Goal: Check status: Check status

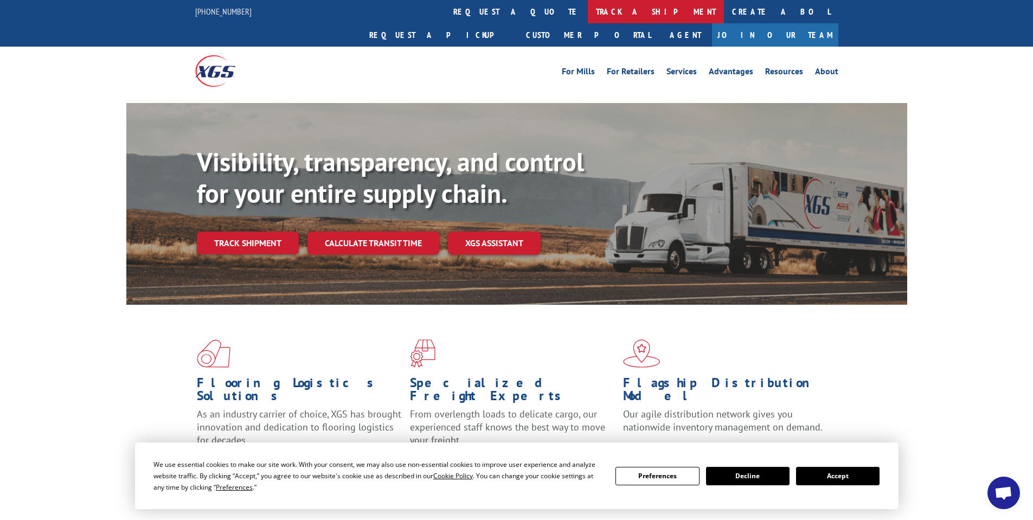
click at [588, 11] on link "track a shipment" at bounding box center [656, 11] width 136 height 23
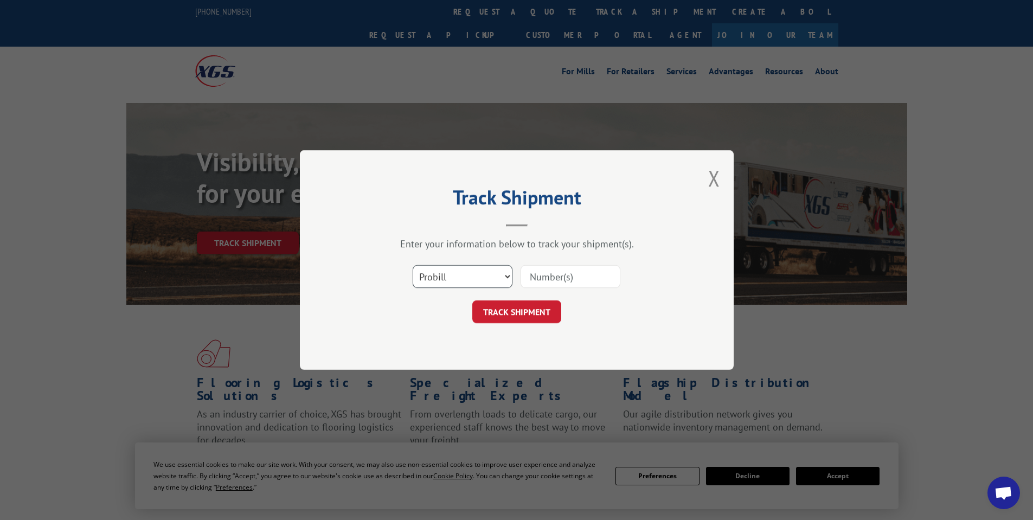
click at [443, 275] on select "Select category... Probill BOL PO" at bounding box center [463, 276] width 100 height 23
select select "bol"
click at [413, 265] on select "Select category... Probill BOL PO" at bounding box center [463, 276] width 100 height 23
click at [554, 274] on input at bounding box center [571, 276] width 100 height 23
type input "480299"
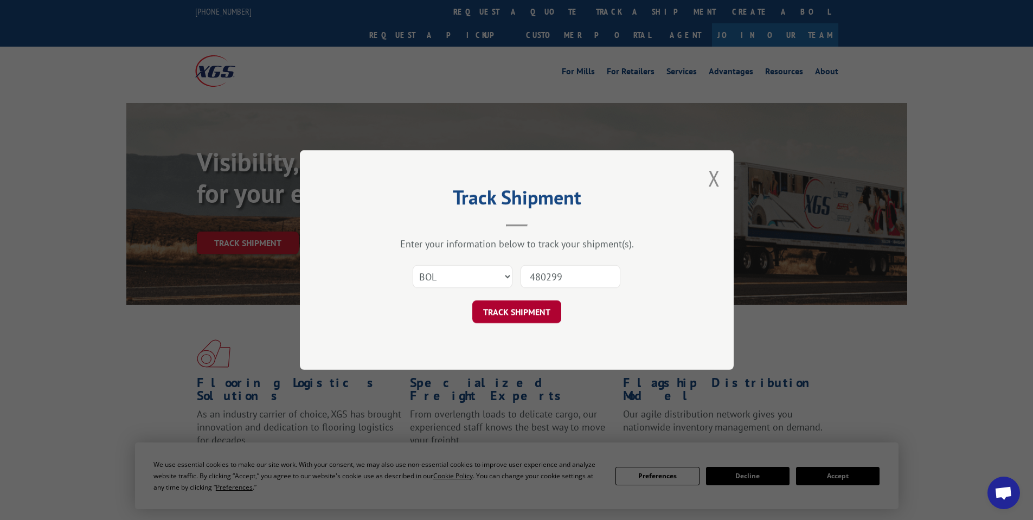
click at [501, 318] on button "TRACK SHIPMENT" at bounding box center [516, 312] width 89 height 23
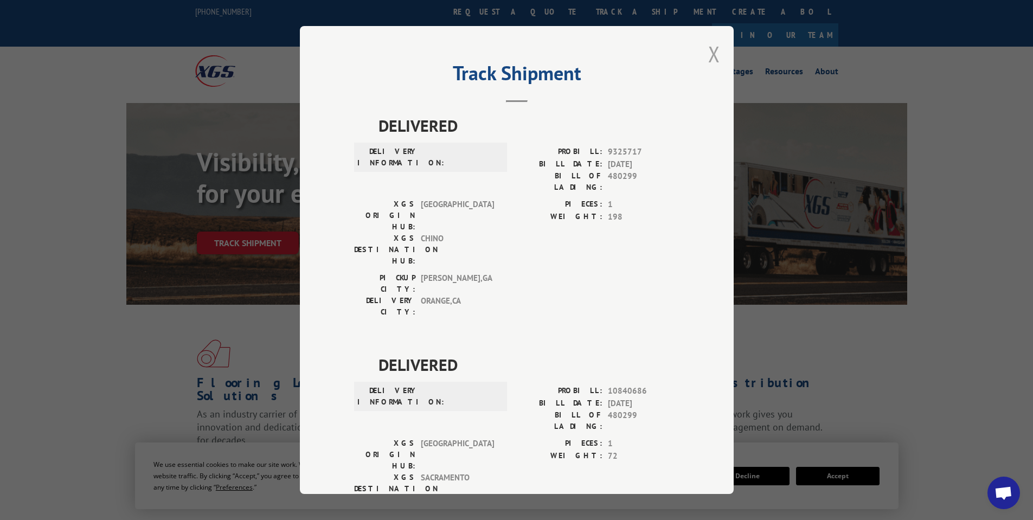
click at [710, 52] on button "Close modal" at bounding box center [714, 54] width 12 height 29
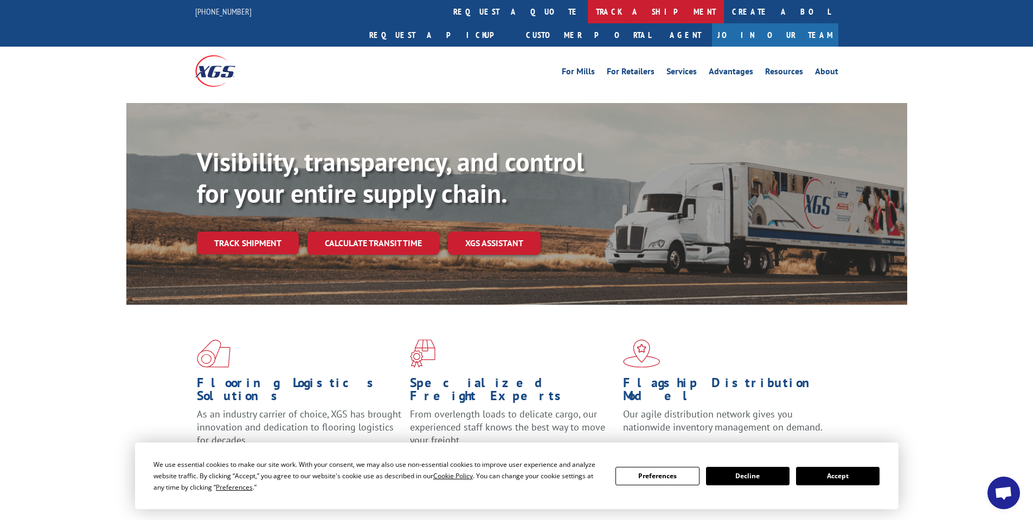
click at [588, 8] on link "track a shipment" at bounding box center [656, 11] width 136 height 23
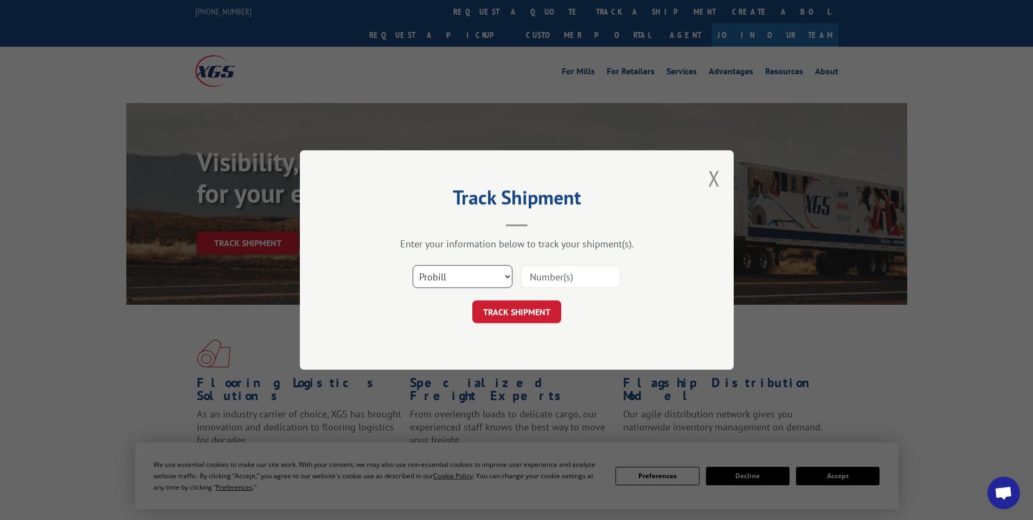
click at [440, 273] on select "Select category... Probill BOL PO" at bounding box center [463, 276] width 100 height 23
select select "bol"
click at [413, 265] on select "Select category... Probill BOL PO" at bounding box center [463, 276] width 100 height 23
click at [581, 271] on input at bounding box center [571, 276] width 100 height 23
type input "482312"
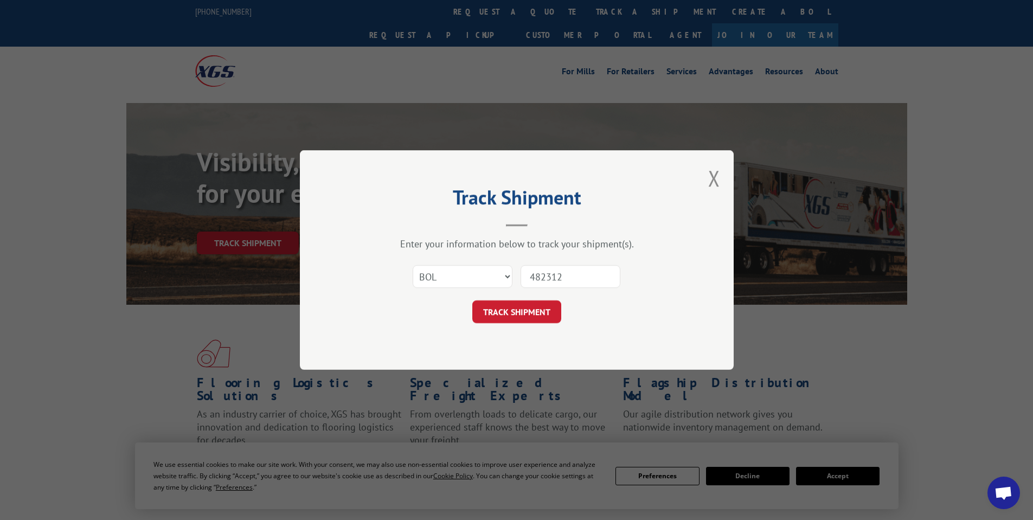
click button "TRACK SHIPMENT" at bounding box center [516, 312] width 89 height 23
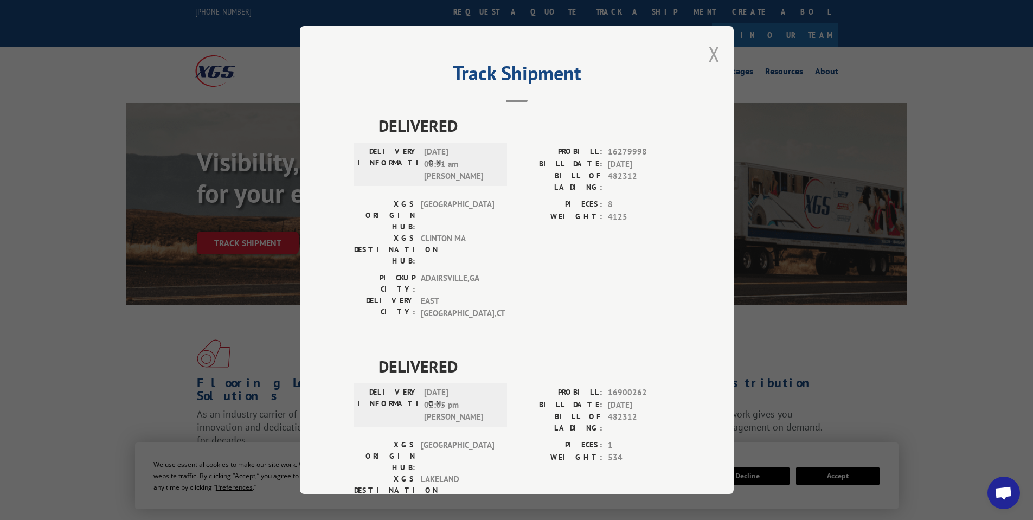
click at [708, 53] on button "Close modal" at bounding box center [714, 54] width 12 height 29
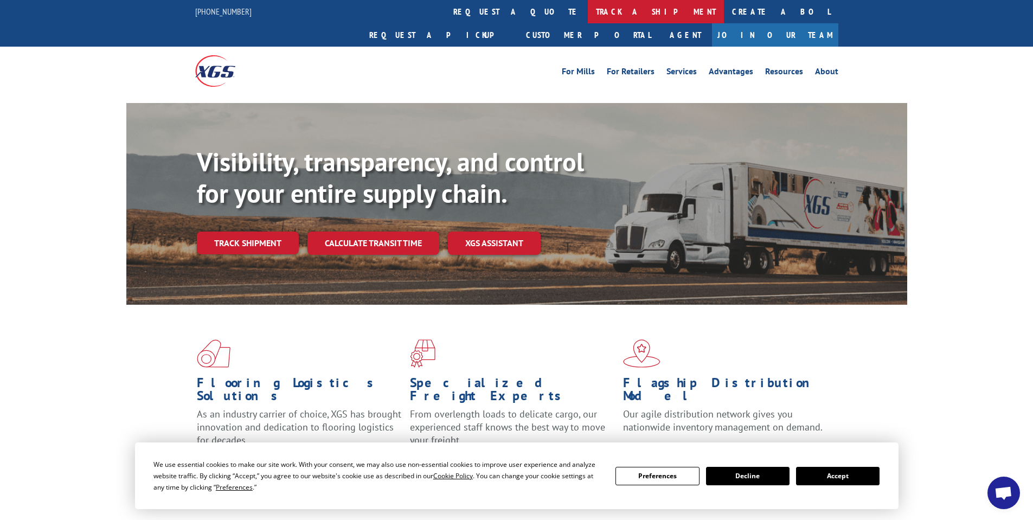
click at [588, 14] on link "track a shipment" at bounding box center [656, 11] width 136 height 23
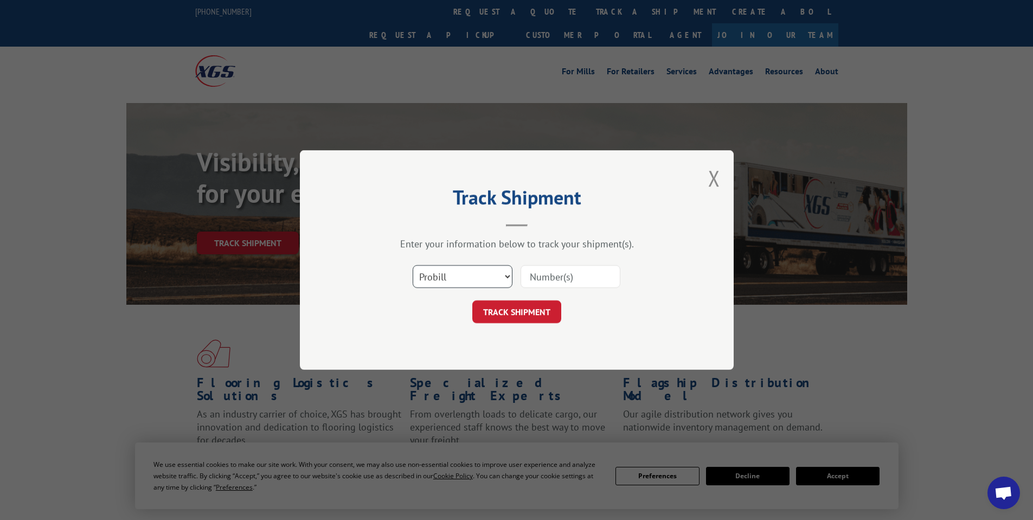
click at [465, 280] on select "Select category... Probill BOL PO" at bounding box center [463, 276] width 100 height 23
select select "bol"
click at [413, 265] on select "Select category... Probill BOL PO" at bounding box center [463, 276] width 100 height 23
click at [555, 284] on input at bounding box center [571, 276] width 100 height 23
type input "475445"
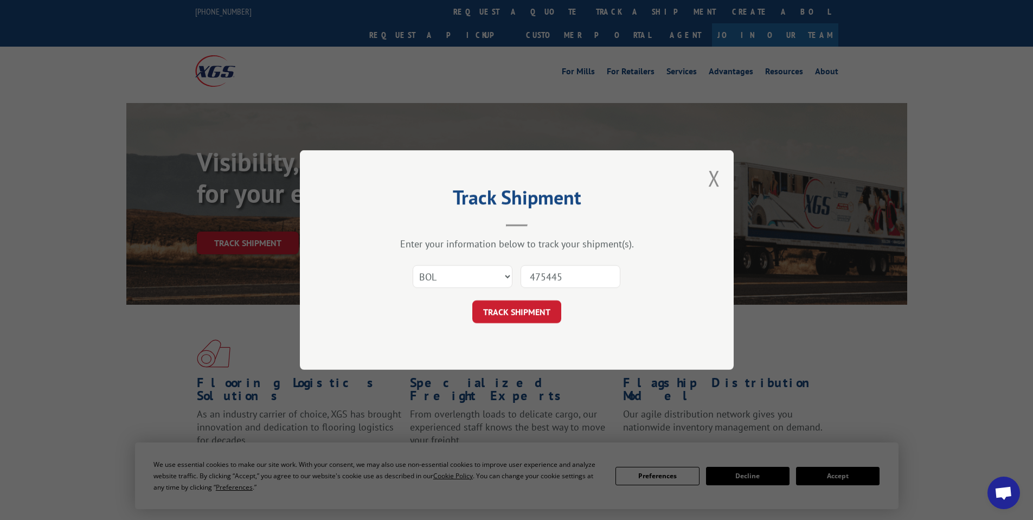
click button "TRACK SHIPMENT" at bounding box center [516, 312] width 89 height 23
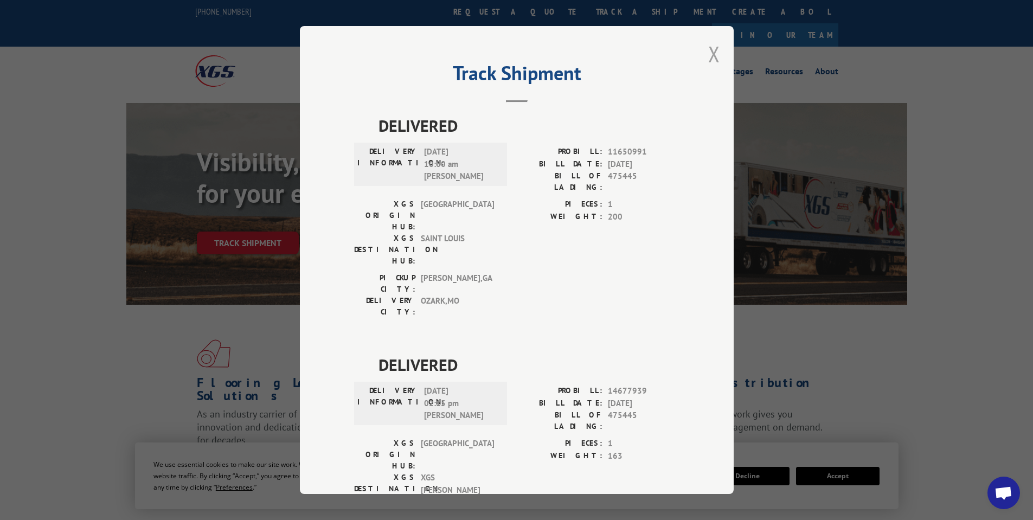
click at [708, 49] on button "Close modal" at bounding box center [714, 54] width 12 height 29
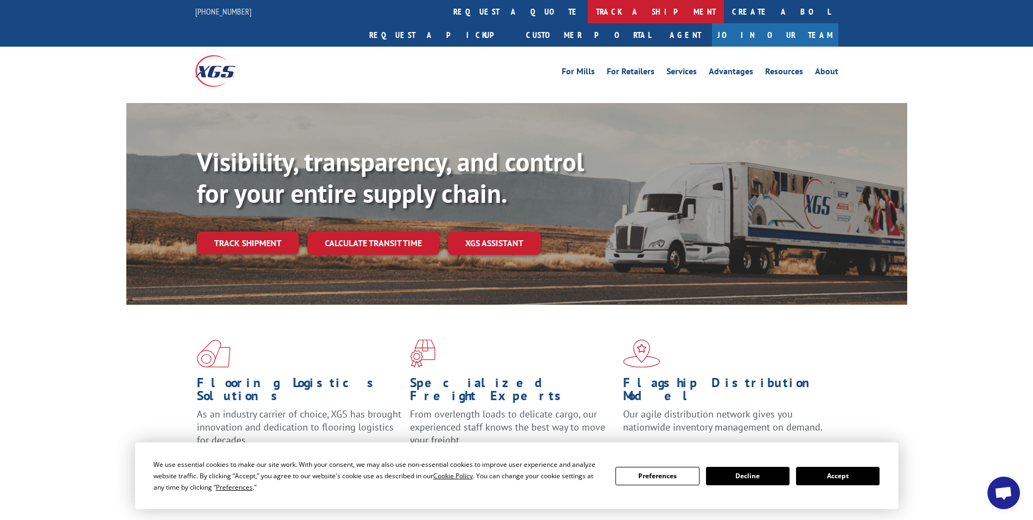
click at [588, 16] on link "track a shipment" at bounding box center [656, 11] width 136 height 23
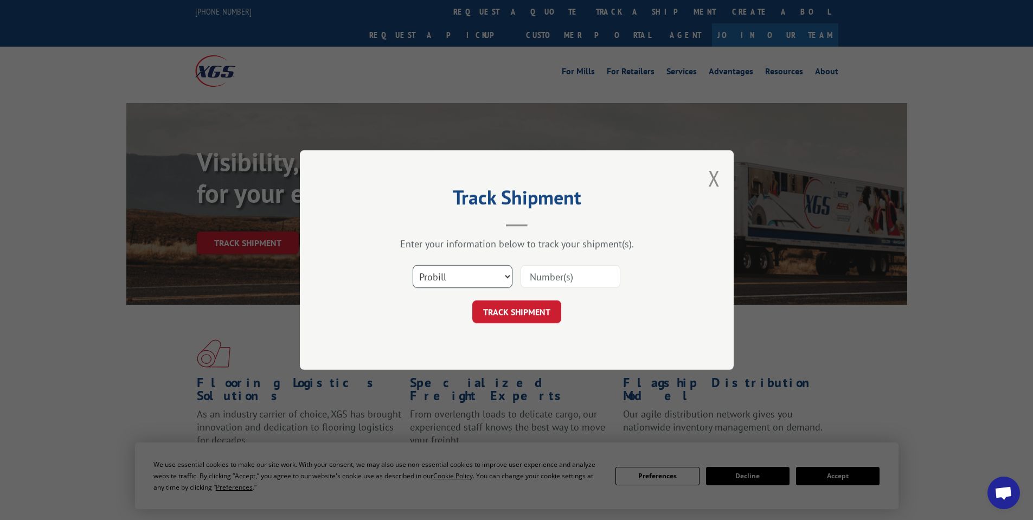
click at [462, 273] on select "Select category... Probill BOL PO" at bounding box center [463, 276] width 100 height 23
select select "bol"
click at [413, 265] on select "Select category... Probill BOL PO" at bounding box center [463, 276] width 100 height 23
click at [547, 277] on input at bounding box center [571, 276] width 100 height 23
paste input "482312"
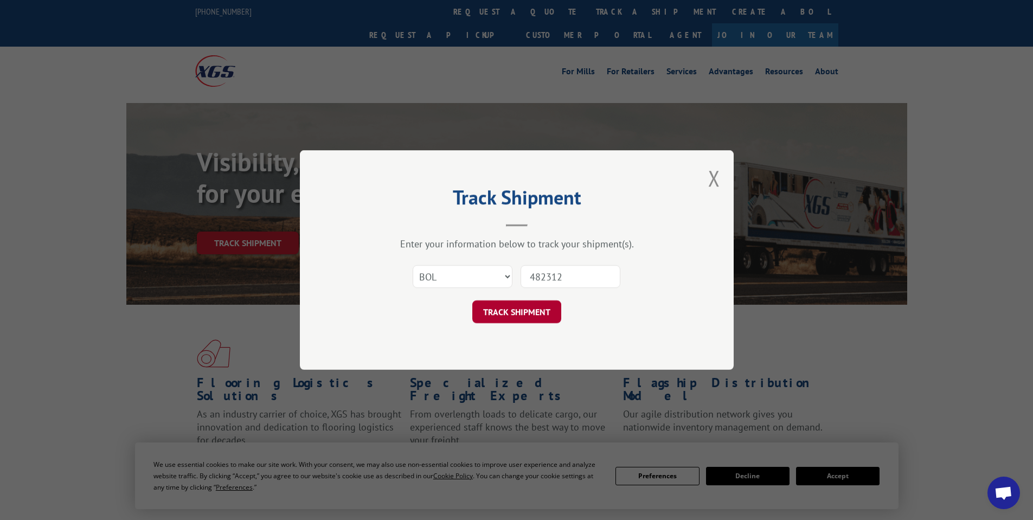
type input "482312"
click at [544, 308] on button "TRACK SHIPMENT" at bounding box center [516, 312] width 89 height 23
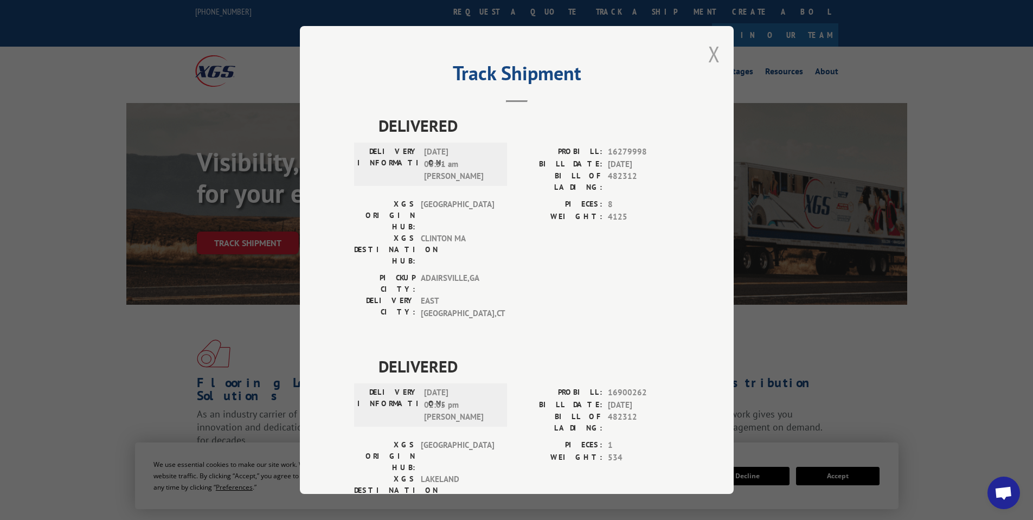
click at [711, 56] on button "Close modal" at bounding box center [714, 54] width 12 height 29
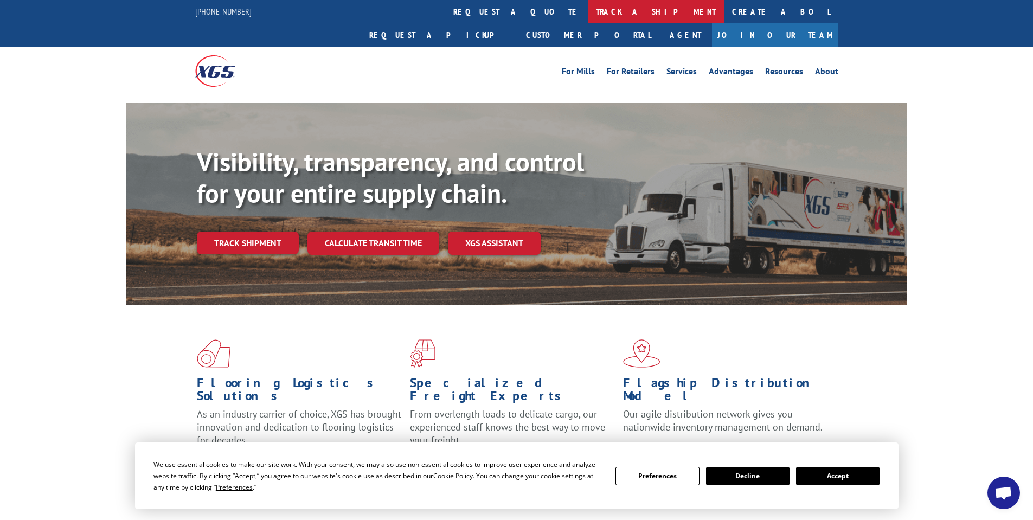
click at [588, 10] on link "track a shipment" at bounding box center [656, 11] width 136 height 23
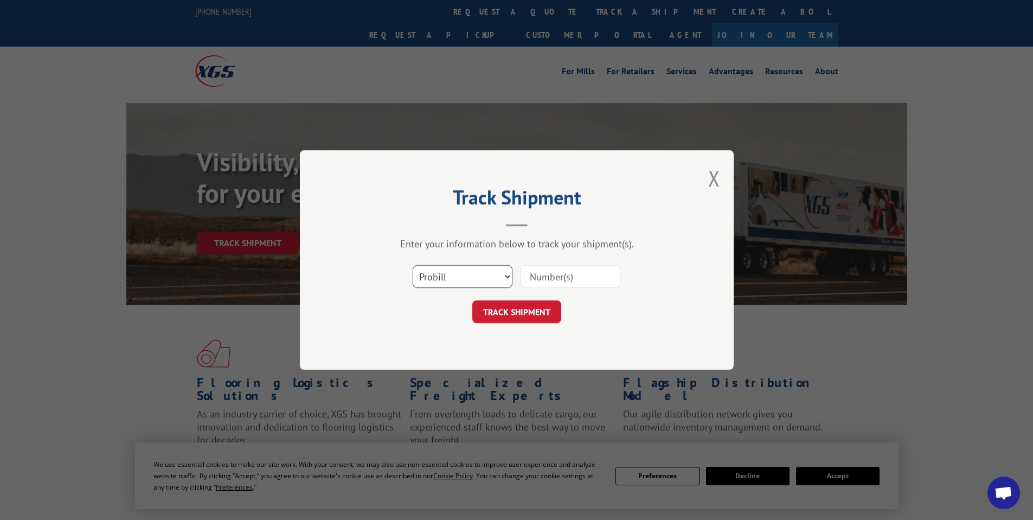
click at [461, 276] on select "Select category... Probill BOL PO" at bounding box center [463, 276] width 100 height 23
select select "bol"
click at [413, 265] on select "Select category... Probill BOL PO" at bounding box center [463, 276] width 100 height 23
paste input "482120"
type input "482120"
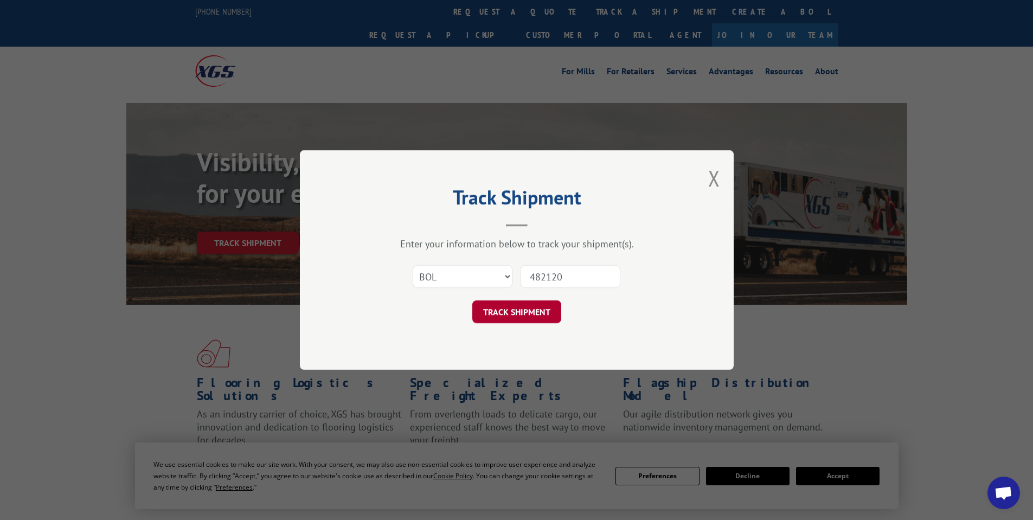
click at [549, 306] on button "TRACK SHIPMENT" at bounding box center [516, 312] width 89 height 23
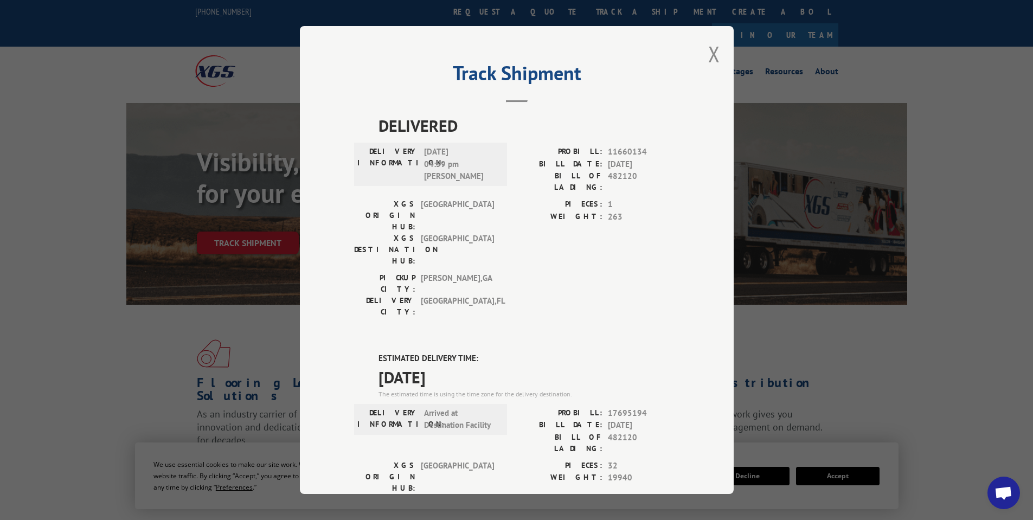
click at [711, 56] on button "Close modal" at bounding box center [714, 54] width 12 height 29
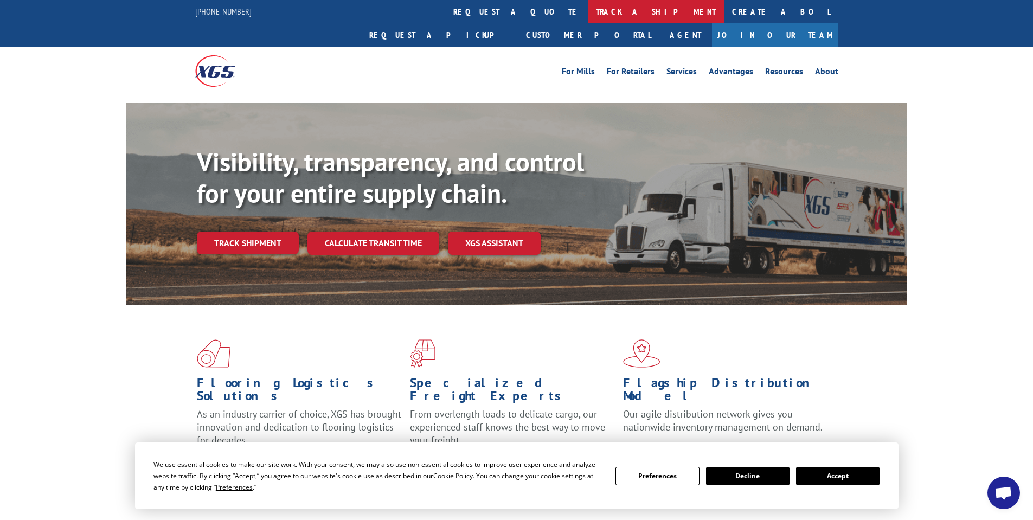
click at [588, 11] on link "track a shipment" at bounding box center [656, 11] width 136 height 23
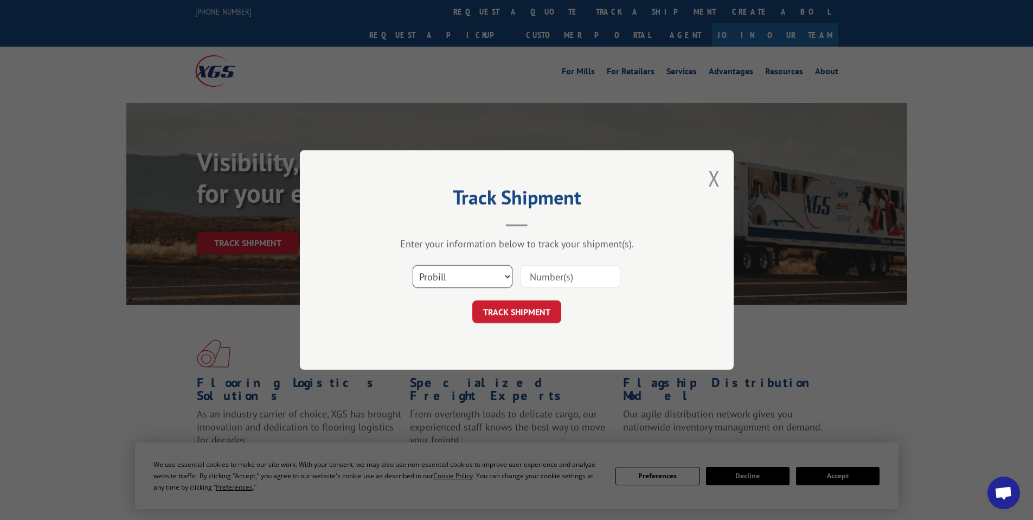
click at [476, 273] on select "Select category... Probill BOL PO" at bounding box center [463, 276] width 100 height 23
select select "bol"
click at [413, 265] on select "Select category... Probill BOL PO" at bounding box center [463, 276] width 100 height 23
click at [547, 279] on input at bounding box center [571, 276] width 100 height 23
type input "482120"
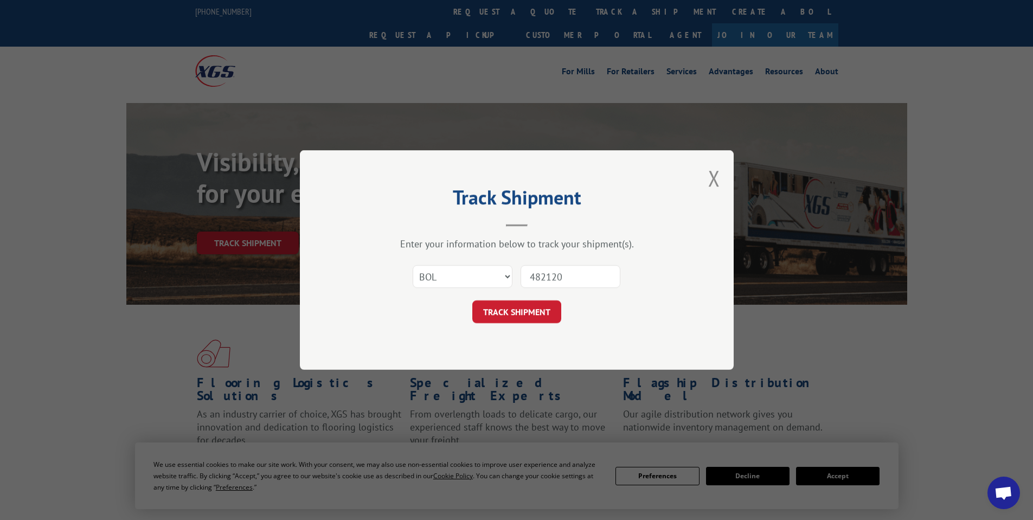
click button "TRACK SHIPMENT" at bounding box center [516, 312] width 89 height 23
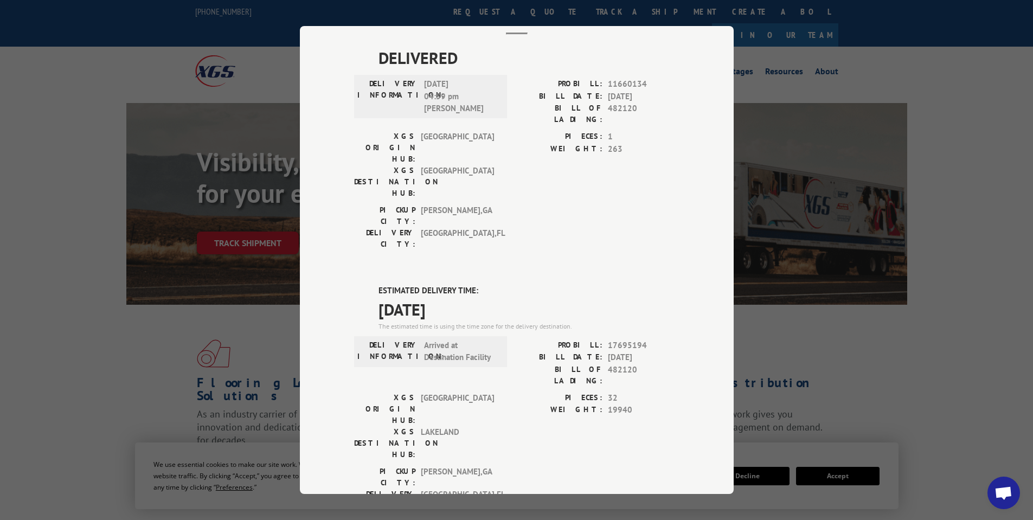
scroll to position [197, 0]
